Goal: Task Accomplishment & Management: Manage account settings

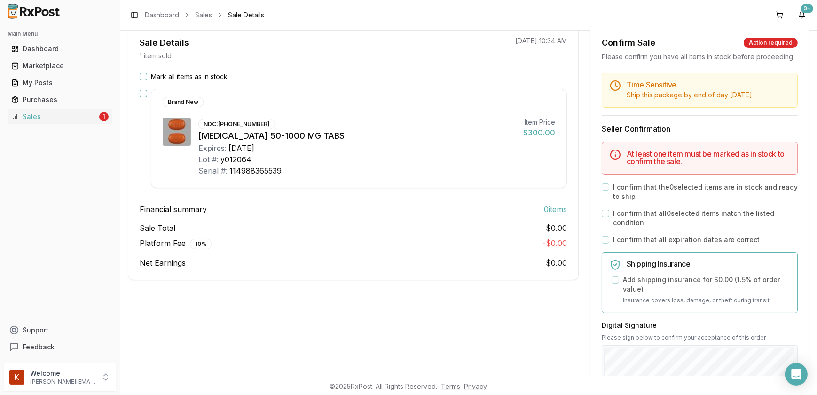
scroll to position [85, 0]
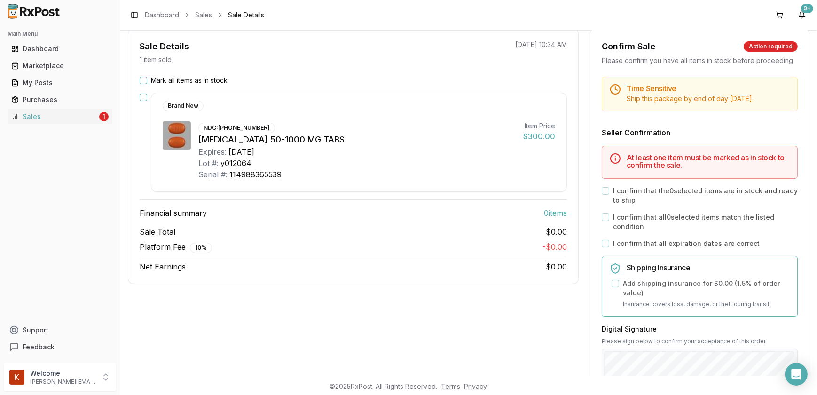
click at [146, 81] on button "Mark all items as in stock" at bounding box center [144, 81] width 8 height 8
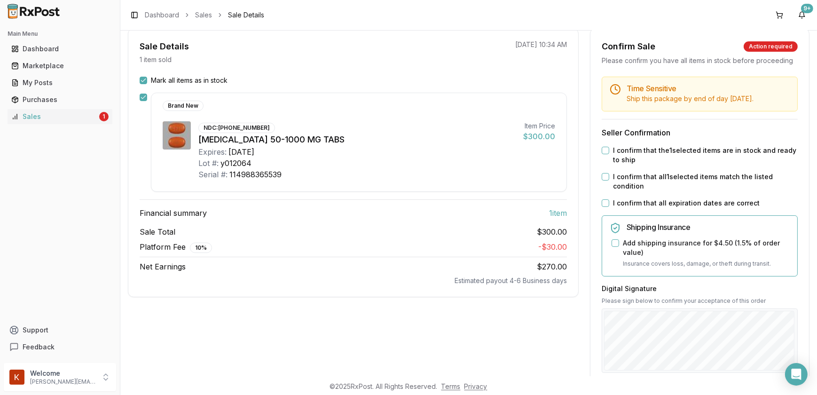
click at [602, 154] on button "I confirm that the 1 selected items are in stock and ready to ship" at bounding box center [606, 151] width 8 height 8
drag, startPoint x: 603, startPoint y: 182, endPoint x: 603, endPoint y: 192, distance: 9.9
click at [603, 180] on button "I confirm that all 1 selected items match the listed condition" at bounding box center [606, 177] width 8 height 8
click at [602, 207] on button "I confirm that all expiration dates are correct" at bounding box center [606, 203] width 8 height 8
click at [613, 247] on button "Add shipping insurance for $4.50 ( 1.5 % of order value)" at bounding box center [615, 243] width 8 height 8
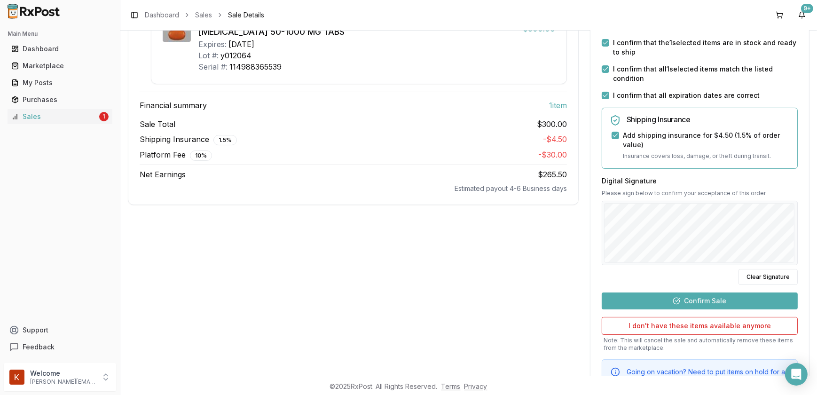
scroll to position [246, 0]
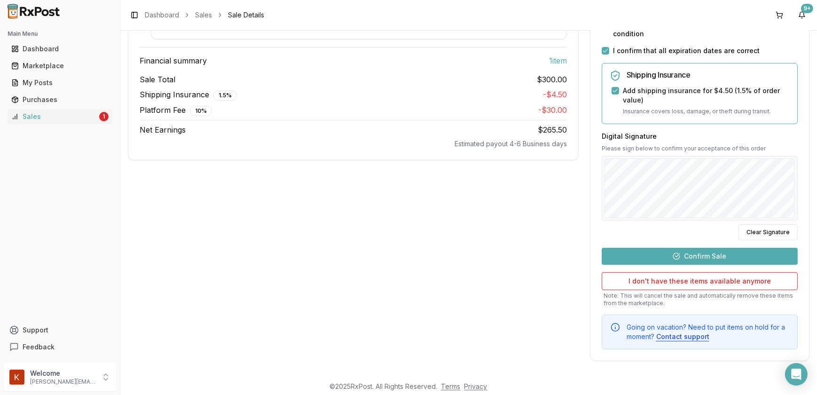
click at [686, 260] on button "Confirm Sale" at bounding box center [700, 256] width 196 height 17
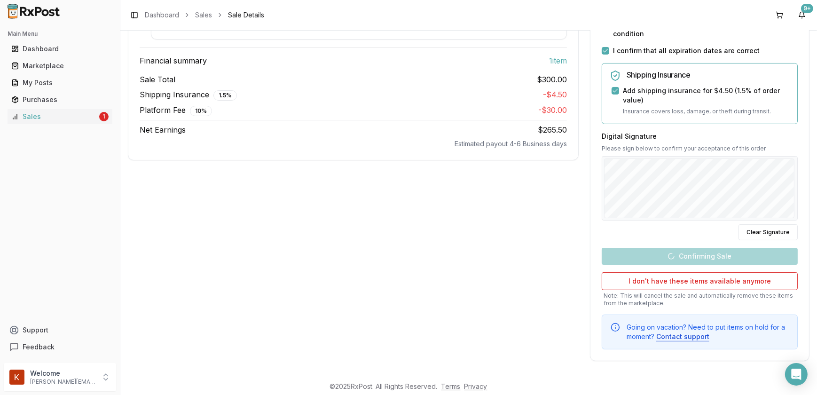
scroll to position [43, 0]
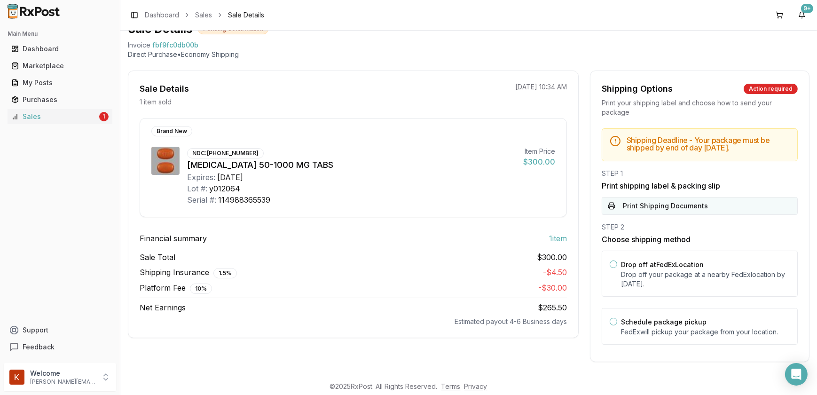
click at [650, 205] on button "Print Shipping Documents" at bounding box center [700, 206] width 196 height 18
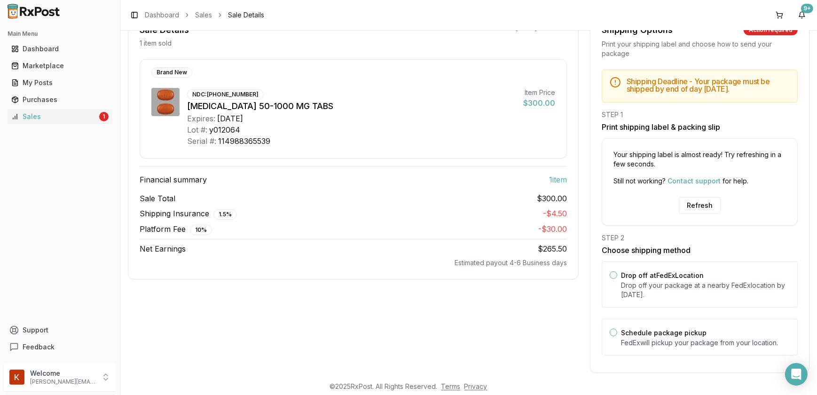
scroll to position [112, 0]
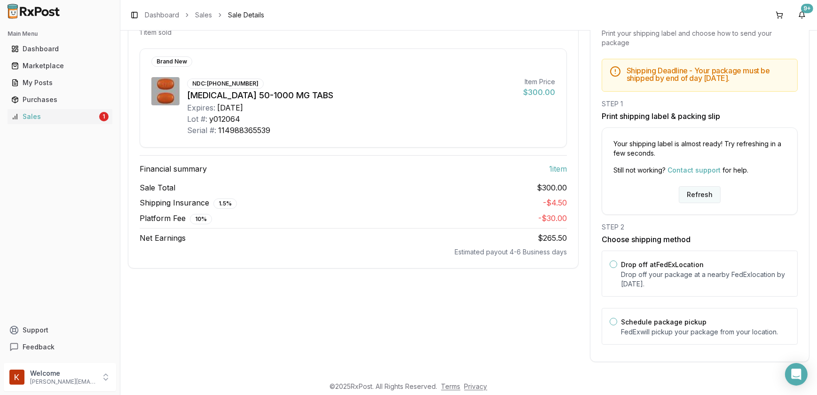
click at [695, 192] on button "Refresh" at bounding box center [700, 194] width 42 height 17
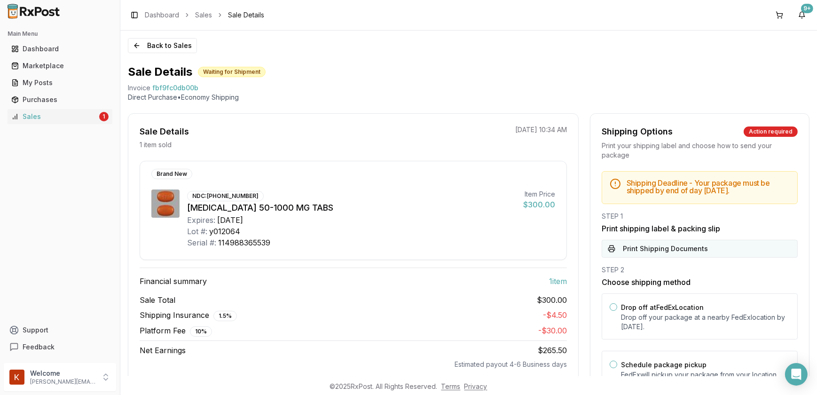
click at [707, 248] on button "Print Shipping Documents" at bounding box center [700, 249] width 196 height 18
